Goal: Find specific page/section: Find specific page/section

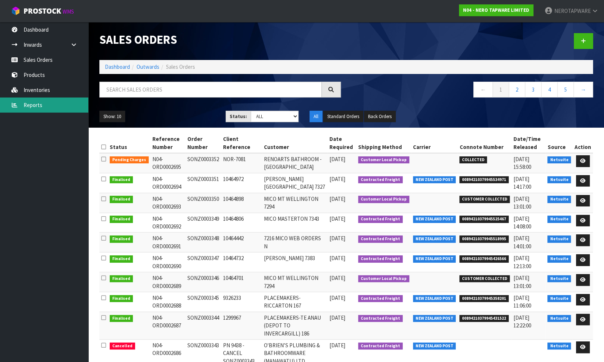
click at [37, 104] on link "Reports" at bounding box center [44, 105] width 88 height 15
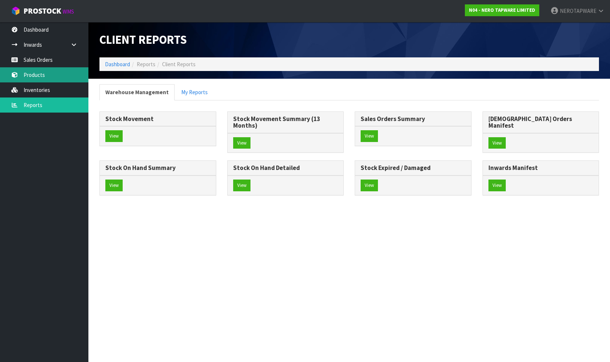
click at [34, 76] on link "Products" at bounding box center [44, 74] width 88 height 15
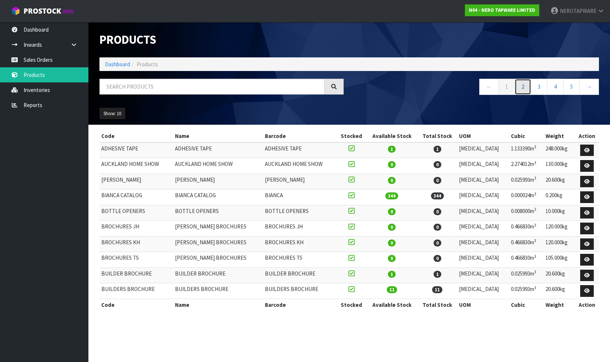
click at [521, 91] on link "2" at bounding box center [522, 87] width 17 height 16
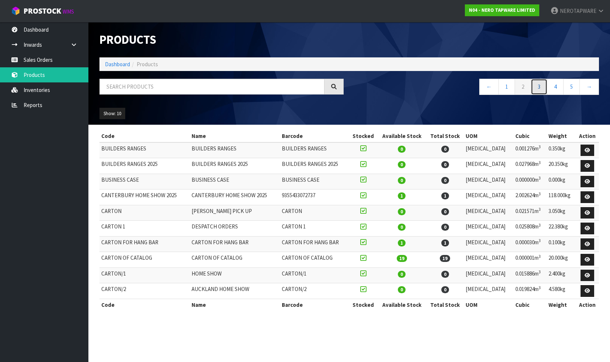
click at [536, 90] on link "3" at bounding box center [539, 87] width 17 height 16
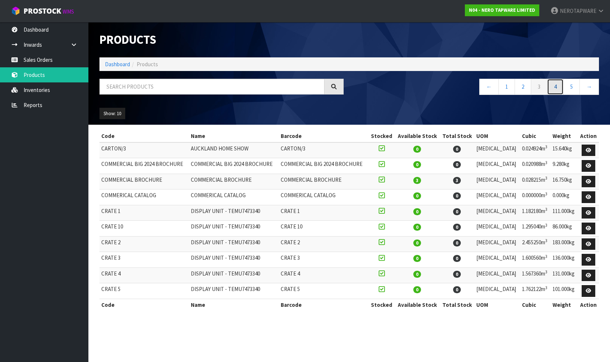
click at [554, 88] on link "4" at bounding box center [555, 87] width 17 height 16
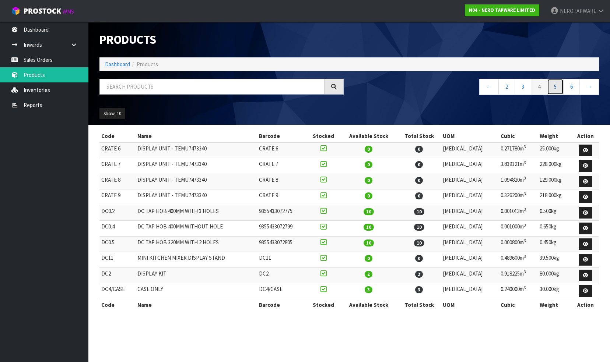
click at [555, 90] on link "5" at bounding box center [555, 87] width 17 height 16
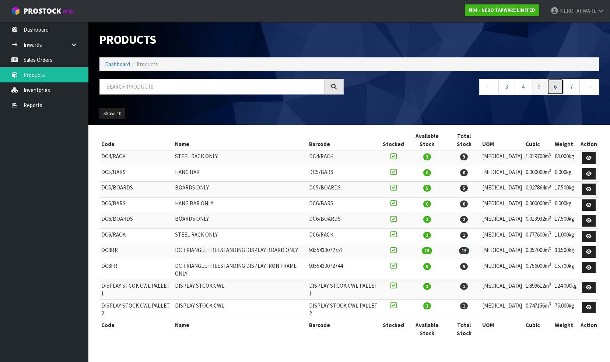
click at [558, 90] on link "6" at bounding box center [555, 87] width 17 height 16
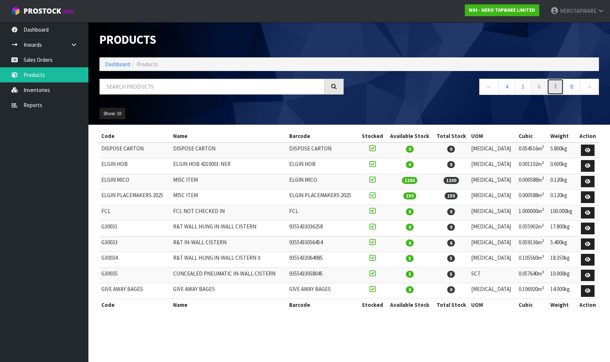
click at [555, 89] on link "7" at bounding box center [555, 87] width 17 height 16
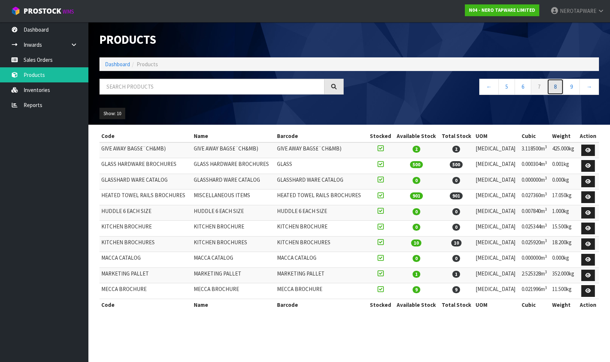
click at [557, 87] on link "8" at bounding box center [555, 87] width 17 height 16
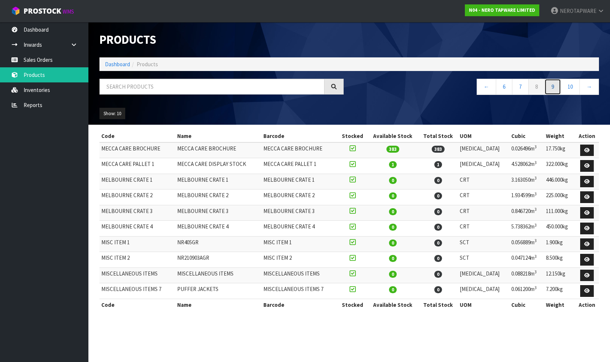
click at [553, 90] on link "9" at bounding box center [552, 87] width 17 height 16
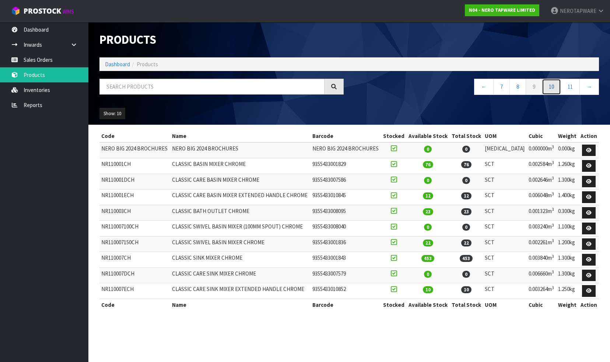
click at [550, 89] on link "10" at bounding box center [551, 87] width 19 height 16
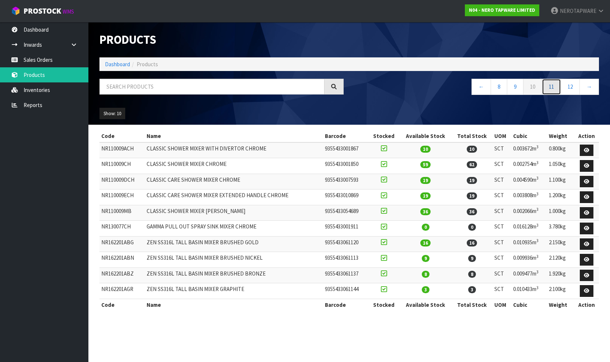
click at [550, 89] on link "11" at bounding box center [551, 87] width 19 height 16
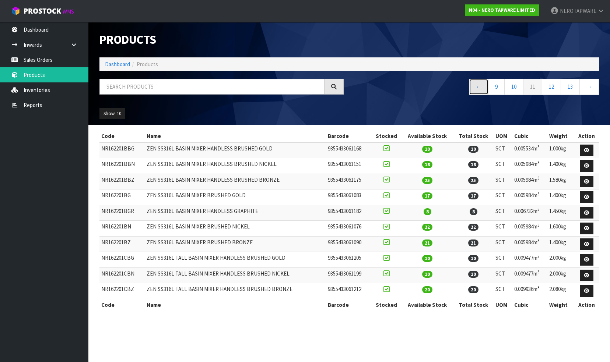
click at [477, 88] on link "←" at bounding box center [479, 87] width 20 height 16
click at [477, 88] on link "←" at bounding box center [481, 87] width 20 height 16
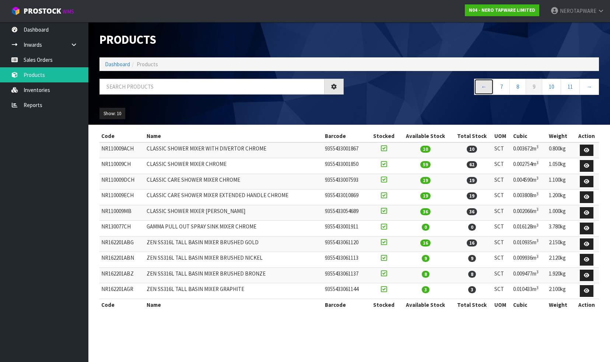
click at [477, 88] on link "←" at bounding box center [484, 87] width 20 height 16
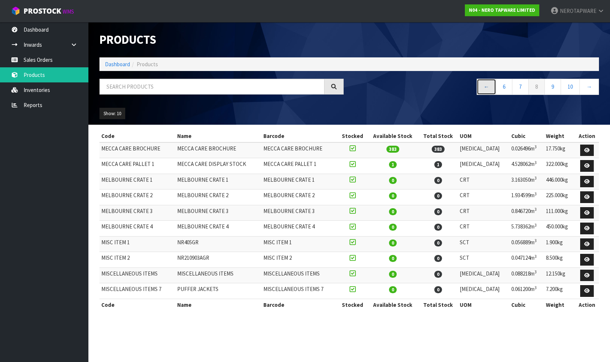
click at [482, 87] on link "←" at bounding box center [486, 87] width 20 height 16
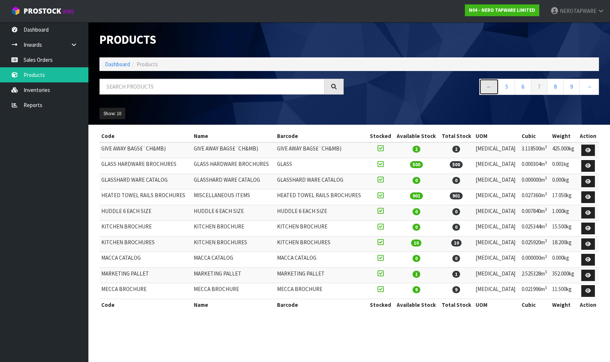
click at [486, 87] on link "←" at bounding box center [489, 87] width 20 height 16
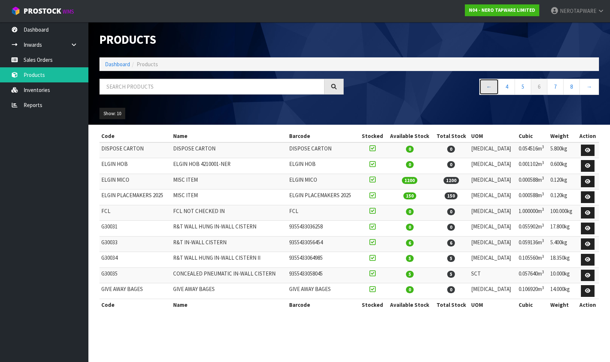
click at [487, 87] on link "←" at bounding box center [489, 87] width 20 height 16
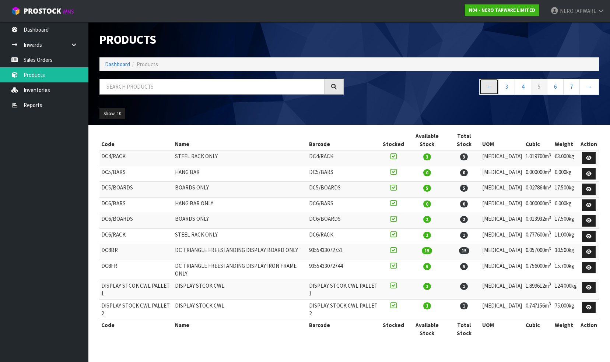
click at [487, 87] on link "←" at bounding box center [489, 87] width 20 height 16
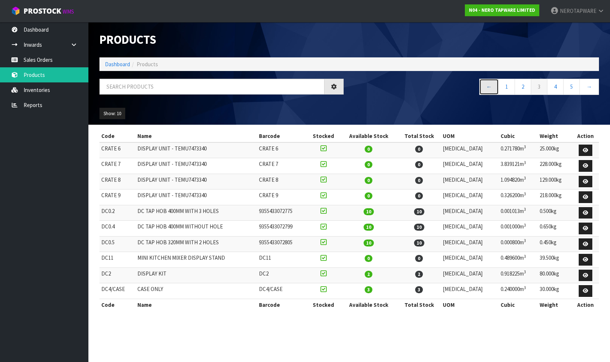
click at [487, 87] on link "←" at bounding box center [489, 87] width 20 height 16
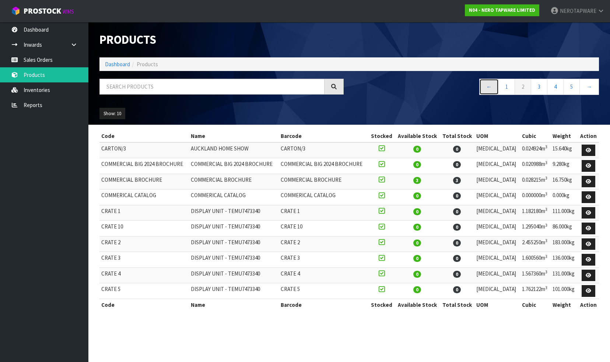
click at [487, 87] on link "←" at bounding box center [489, 87] width 20 height 16
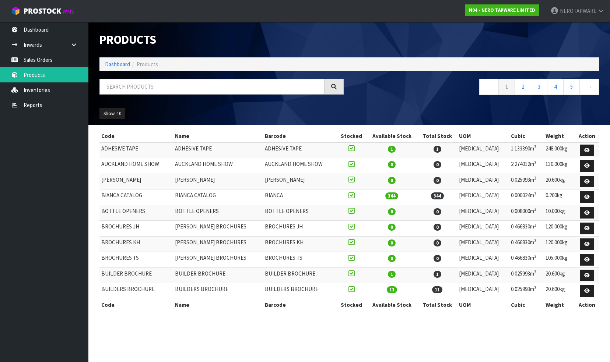
click at [435, 102] on div "Show: 10 5 10 25 50" at bounding box center [349, 113] width 510 height 23
click at [43, 106] on link "Reports" at bounding box center [44, 105] width 88 height 15
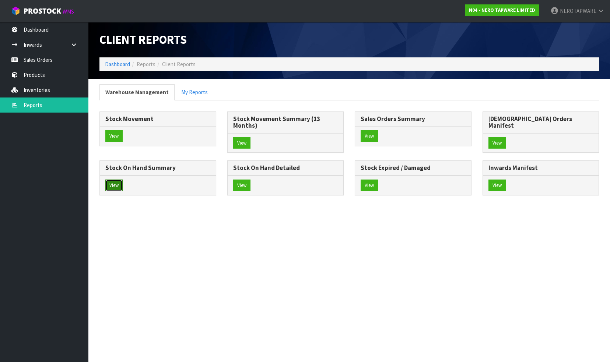
click at [123, 180] on button "View" at bounding box center [113, 186] width 17 height 12
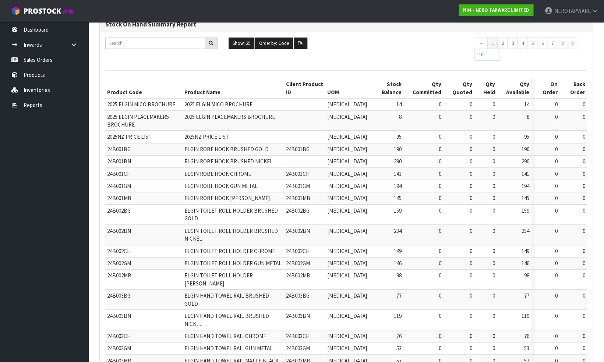
scroll to position [31, 0]
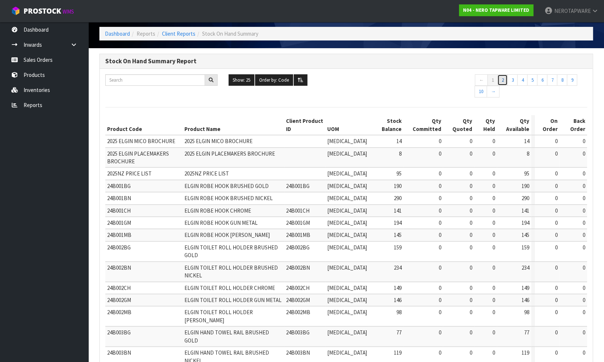
click at [501, 79] on link "2" at bounding box center [502, 80] width 10 height 12
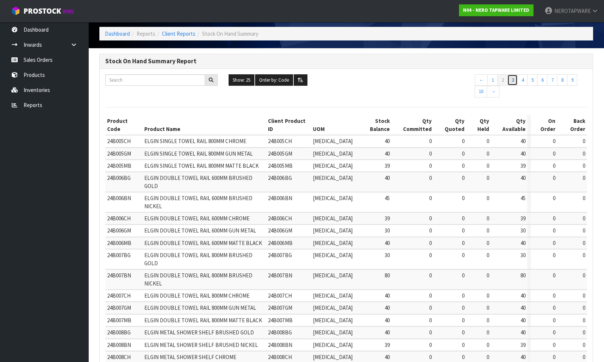
click at [511, 80] on link "3" at bounding box center [512, 80] width 10 height 12
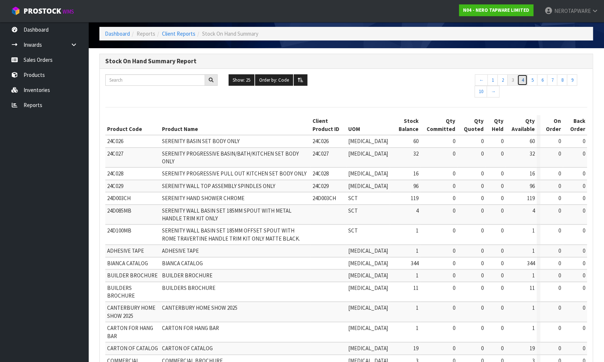
click at [521, 78] on link "4" at bounding box center [522, 80] width 10 height 12
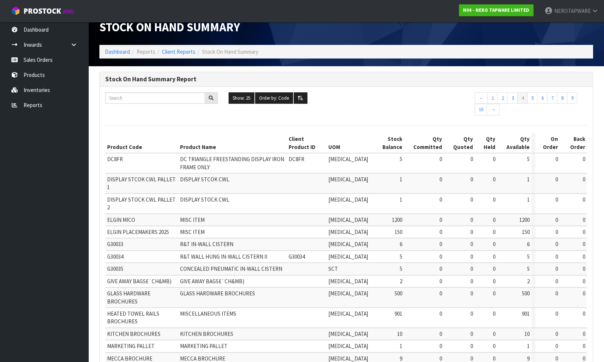
scroll to position [0, 0]
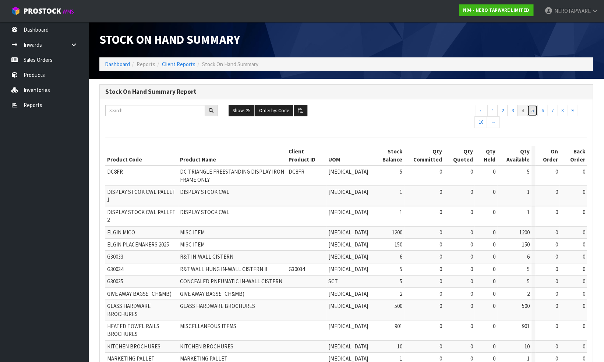
drag, startPoint x: 532, startPoint y: 110, endPoint x: 528, endPoint y: 111, distance: 4.0
click at [532, 110] on link "5" at bounding box center [532, 111] width 10 height 12
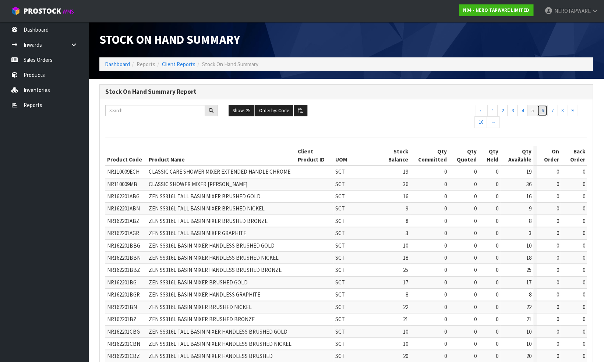
click at [541, 110] on link "6" at bounding box center [542, 111] width 10 height 12
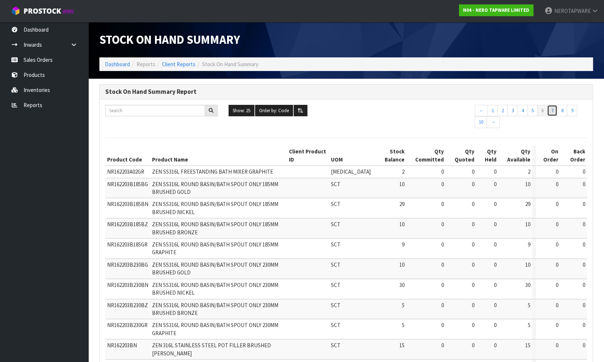
click at [550, 112] on link "7" at bounding box center [552, 111] width 10 height 12
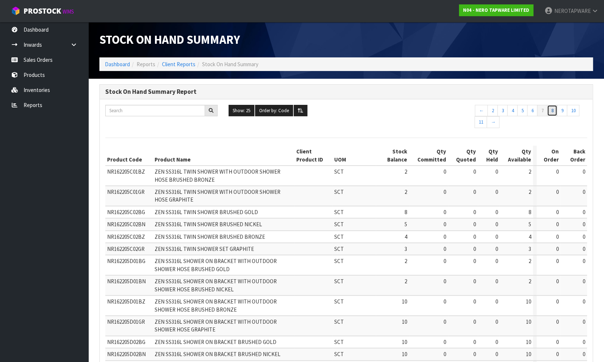
click at [551, 113] on link "8" at bounding box center [552, 111] width 10 height 12
